Goal: Task Accomplishment & Management: Manage account settings

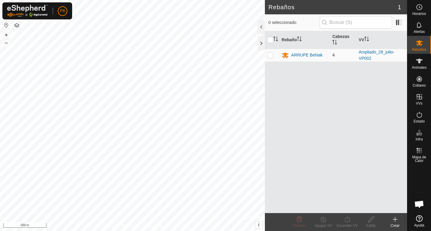
click at [270, 56] on p-checkbox at bounding box center [270, 55] width 6 height 5
checkbox input "true"
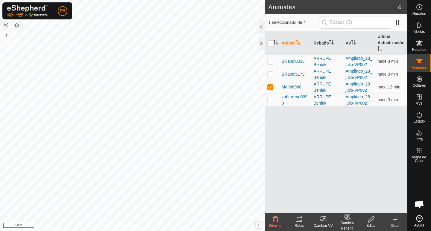
click at [297, 220] on icon at bounding box center [299, 219] width 7 height 7
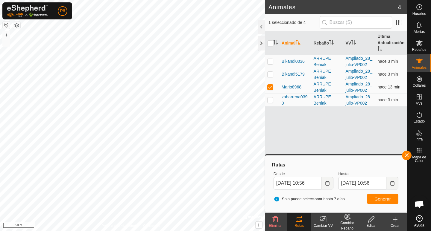
click at [271, 87] on p-checkbox at bounding box center [270, 87] width 6 height 5
checkbox input "false"
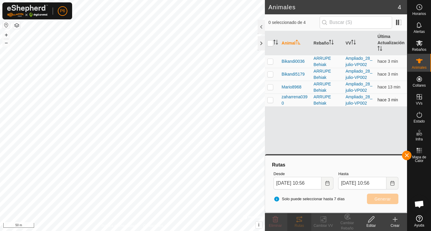
click at [270, 100] on p-checkbox at bounding box center [270, 100] width 6 height 5
checkbox input "true"
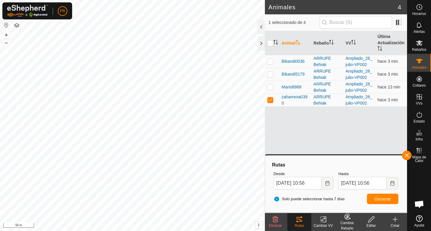
click at [301, 223] on icon at bounding box center [299, 219] width 7 height 7
click at [374, 199] on button "Generar" at bounding box center [382, 199] width 31 height 10
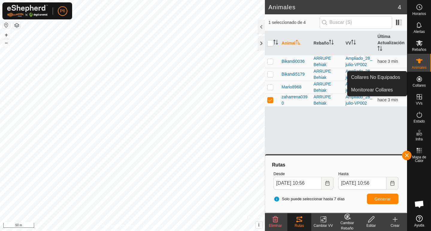
click at [417, 80] on icon at bounding box center [419, 78] width 5 height 5
click at [374, 89] on link "Monitorear Collares" at bounding box center [376, 90] width 59 height 12
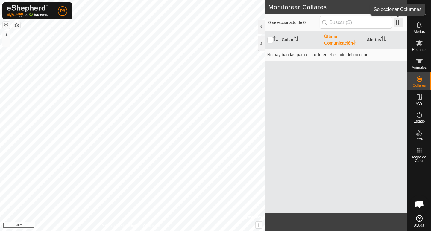
click at [396, 26] on span at bounding box center [399, 23] width 10 height 10
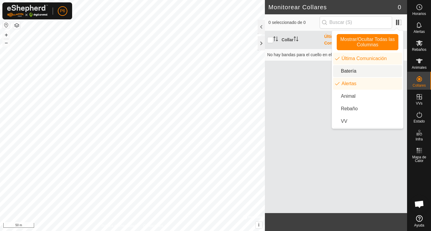
click at [361, 70] on li "Batería" at bounding box center [367, 71] width 69 height 12
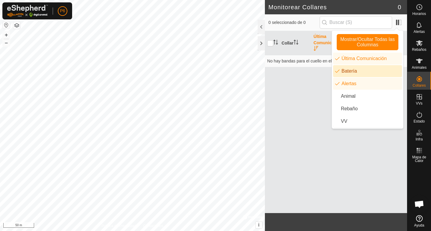
click at [291, 129] on div "Collar Última Comunicación Batería Alertas No hay bandas para el cuello en el e…" at bounding box center [336, 122] width 142 height 182
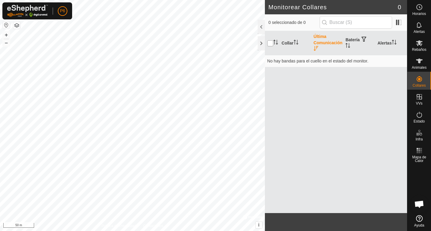
click at [271, 43] on input "checkbox" at bounding box center [270, 43] width 6 height 6
checkbox input "true"
click at [415, 63] on es-animals-svg-icon at bounding box center [419, 61] width 11 height 10
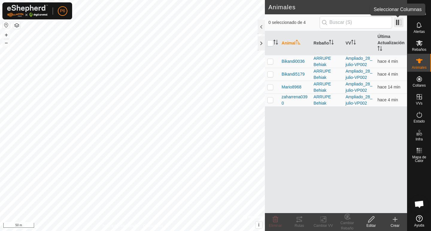
click at [400, 22] on span at bounding box center [399, 23] width 10 height 10
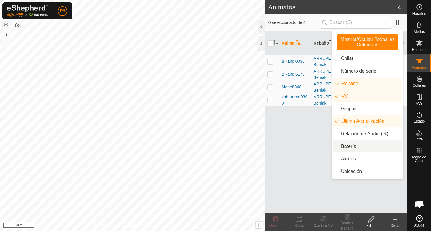
click at [362, 145] on li "Batería" at bounding box center [367, 147] width 69 height 12
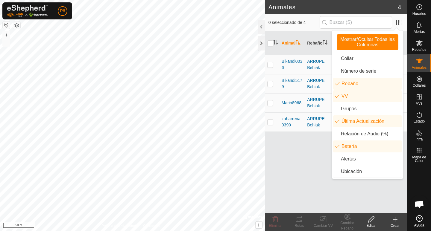
click at [307, 175] on div "Animal Rebaño VV Última Actualización Batería Bikandi0036 ARRUPE Behiak Ampliad…" at bounding box center [336, 122] width 142 height 182
